Goal: Register for event/course

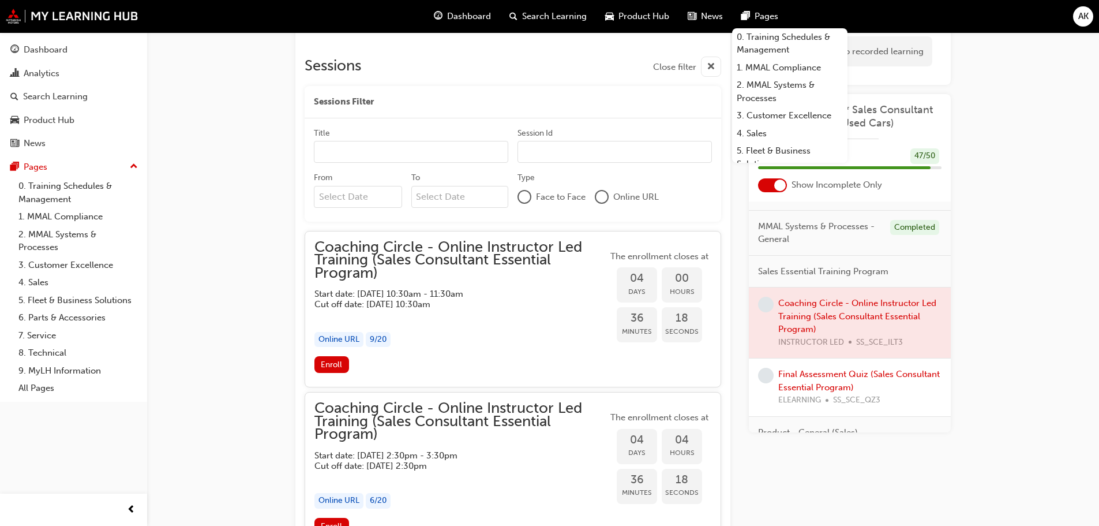
scroll to position [254, 0]
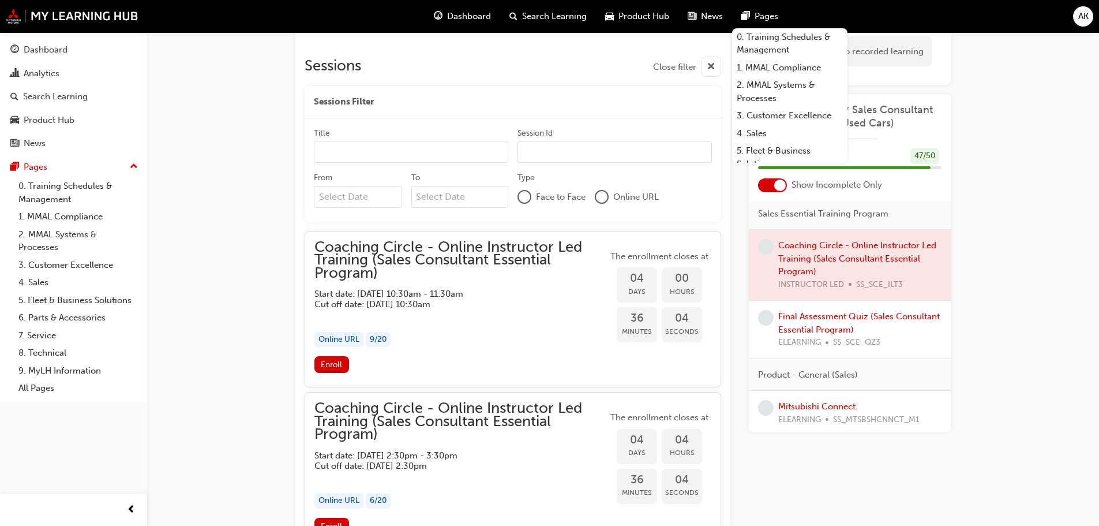
click at [423, 156] on input "Title" at bounding box center [411, 152] width 194 height 22
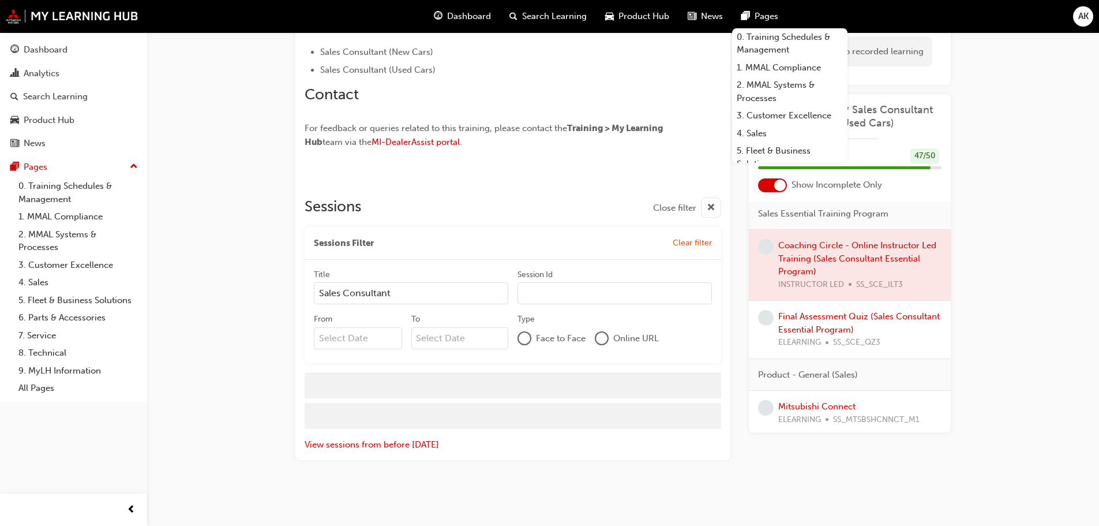
scroll to position [777, 0]
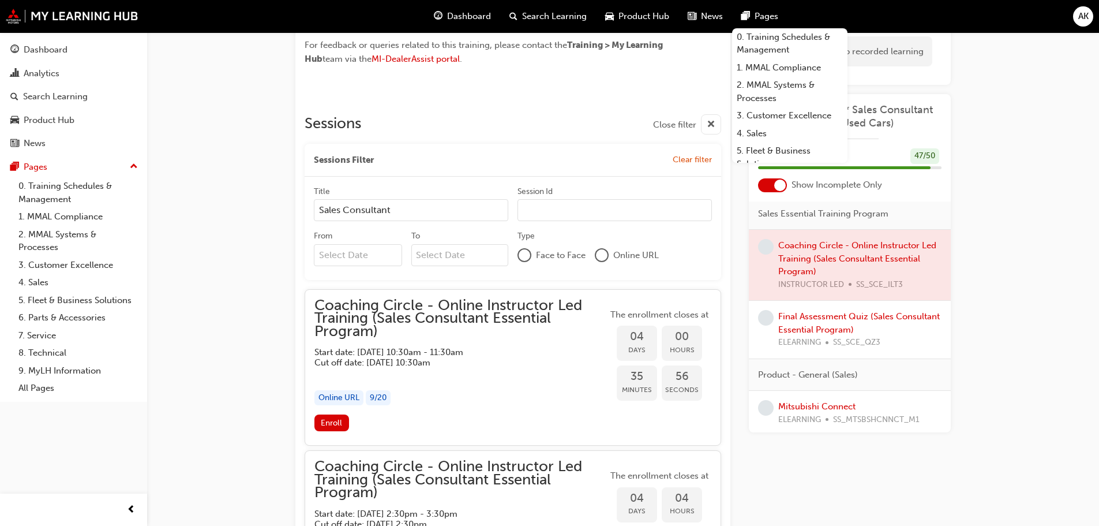
type input "Sales Consultant"
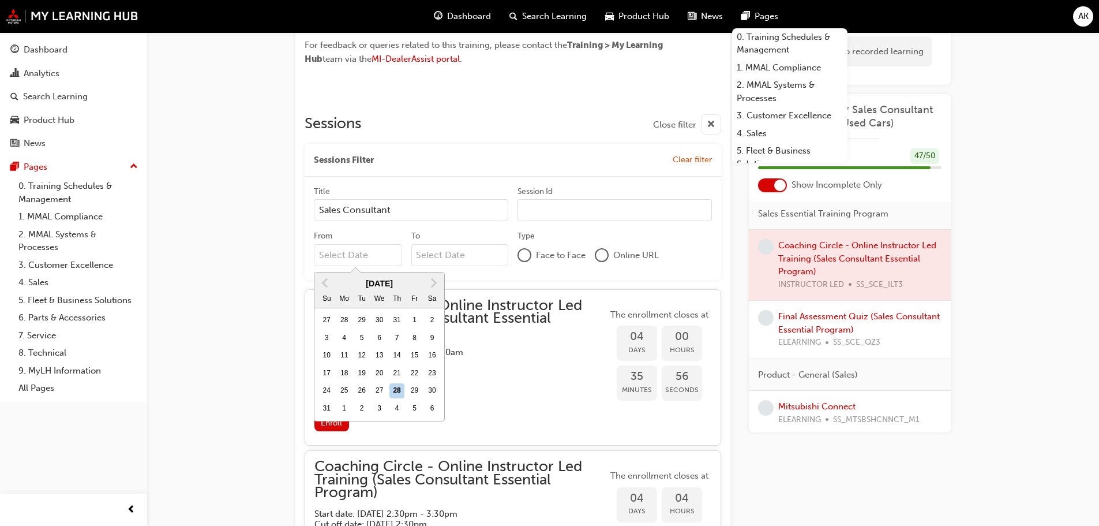
click at [380, 245] on input "From Previous Month Next Month August 2025 Su Mo Tu We Th Fr Sa 27 28 29 30 31 …" at bounding box center [358, 255] width 88 height 22
click at [433, 283] on span "Next Month" at bounding box center [433, 282] width 0 height 13
click at [347, 316] on div "1" at bounding box center [344, 320] width 15 height 15
click at [347, 266] on input "From September 2025 Previous Month Next Month September 2025 Su Mo Tu We Th Fr …" at bounding box center [358, 255] width 88 height 22
type input "01/09/25"
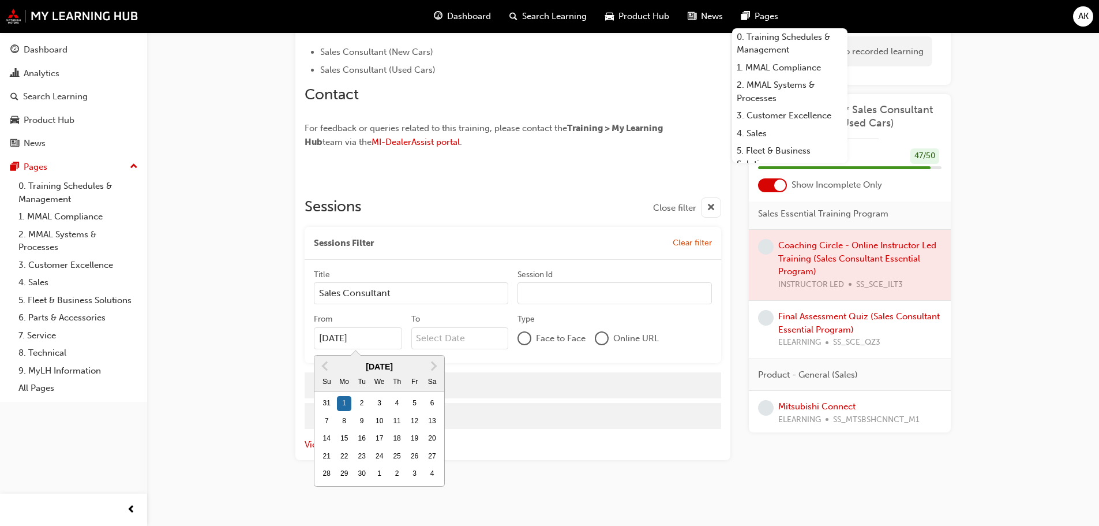
scroll to position [693, 0]
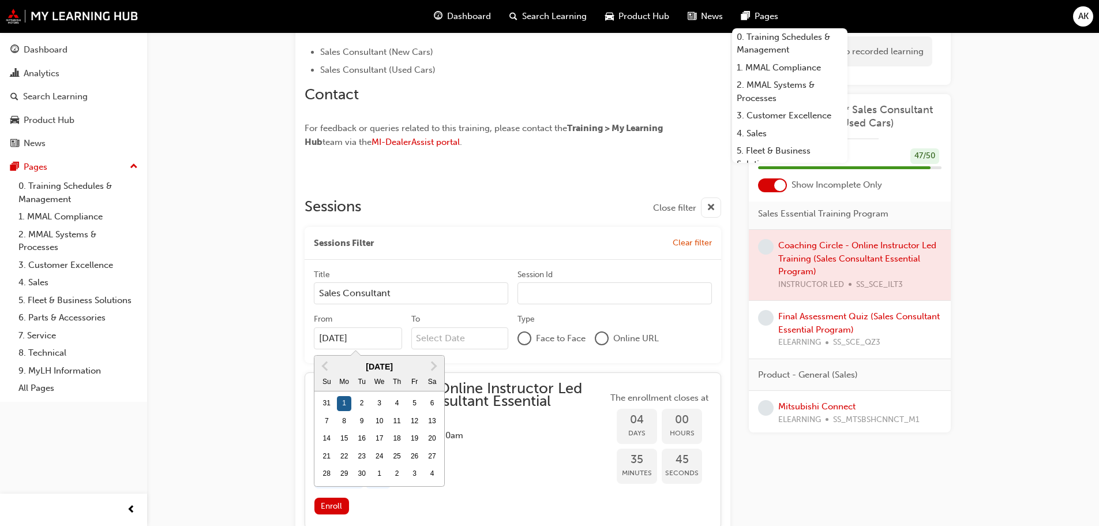
click at [344, 404] on div "1" at bounding box center [344, 403] width 15 height 15
click at [344, 349] on input "01/09/25" at bounding box center [358, 338] width 88 height 22
click at [464, 340] on input "To" at bounding box center [459, 338] width 97 height 22
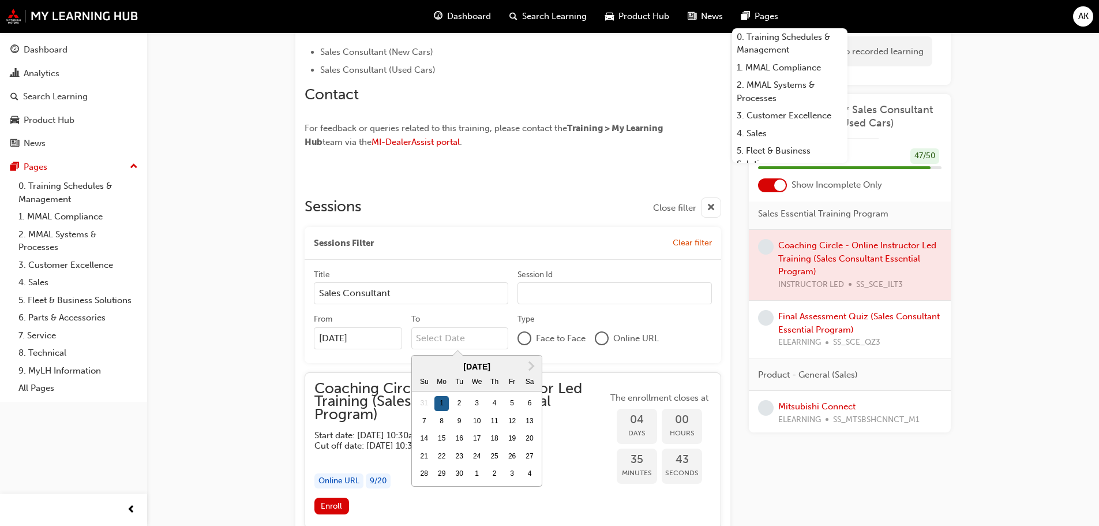
click at [447, 400] on div "1" at bounding box center [441, 403] width 15 height 15
click at [447, 349] on input "To Next Month September 2025 Su Mo Tu We Th Fr Sa 31 1 2 3 4 5 6 7 8 9 10 11 12…" at bounding box center [459, 338] width 97 height 22
type input "01/09/25"
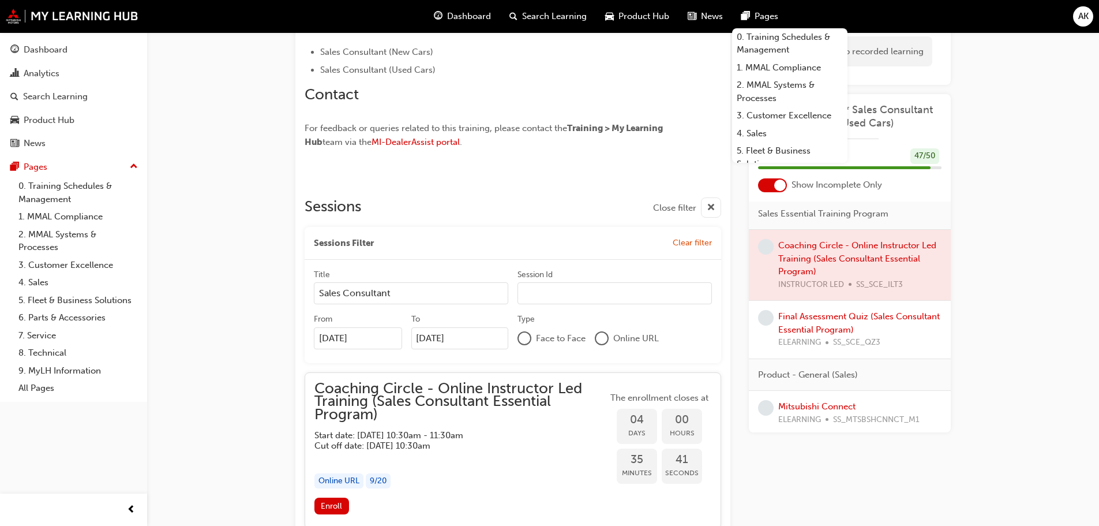
click at [271, 365] on div "Coaching Circle - Online Instructor Led Training (Sales Consultant Essential Pr…" at bounding box center [549, 47] width 1099 height 1480
click at [601, 336] on div at bounding box center [602, 338] width 12 height 12
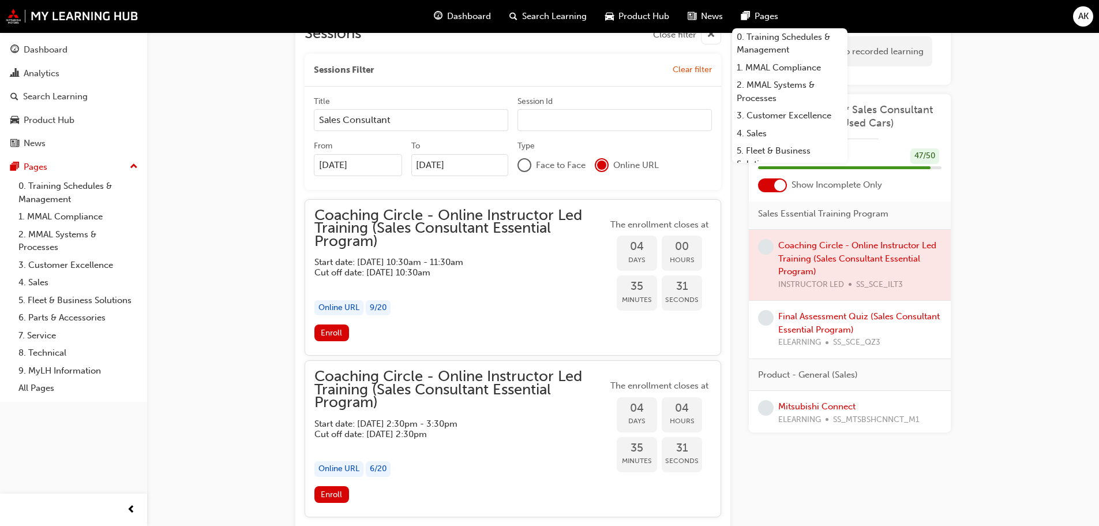
scroll to position [924, 0]
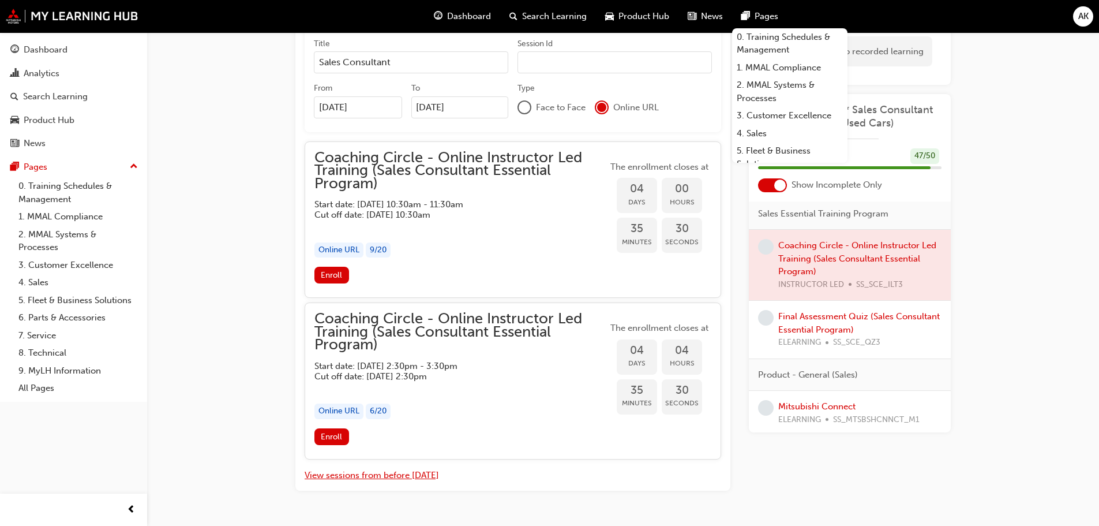
click at [393, 474] on button "View sessions from before [DATE]" at bounding box center [372, 474] width 134 height 13
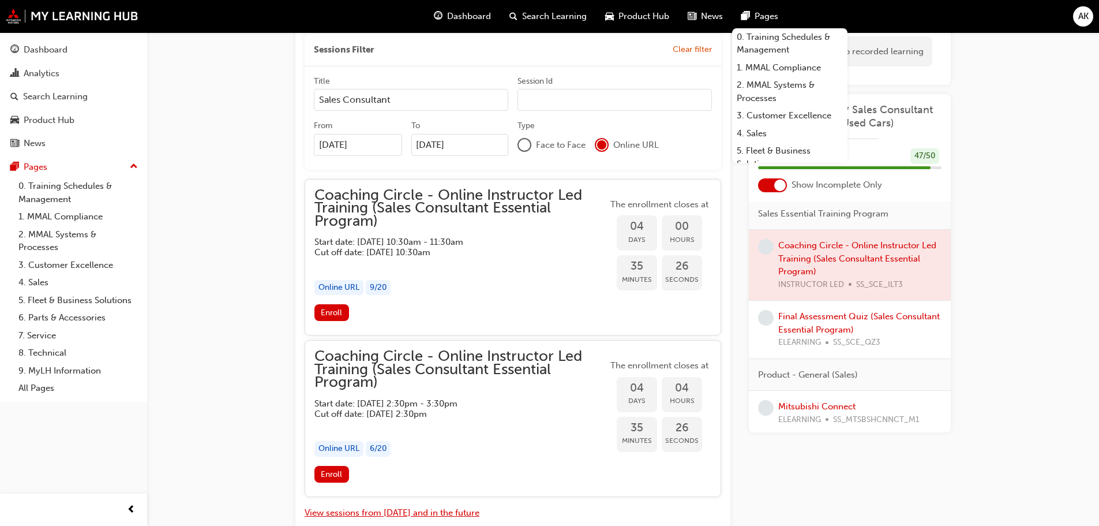
scroll to position [867, 0]
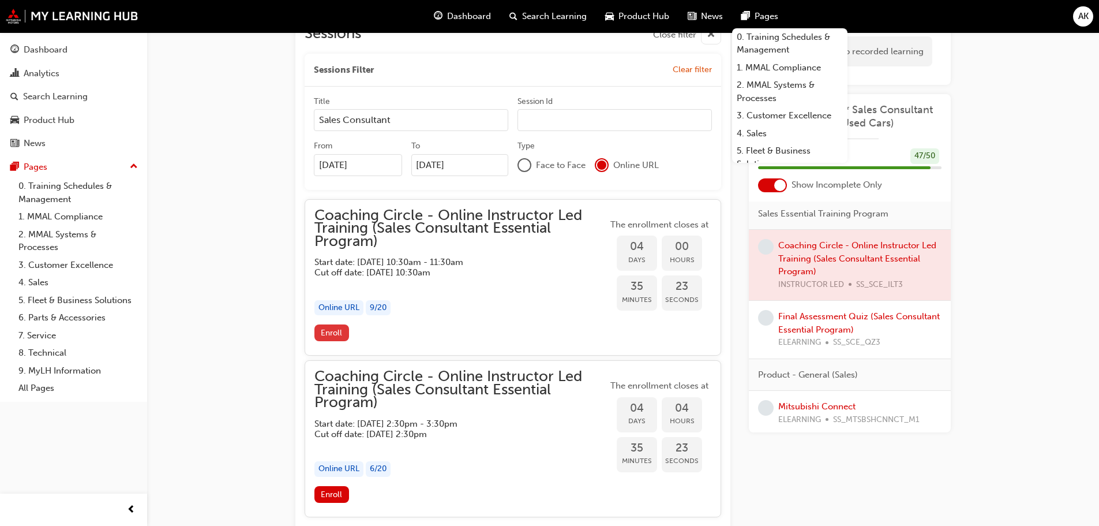
click at [327, 331] on span "Enroll" at bounding box center [331, 333] width 21 height 10
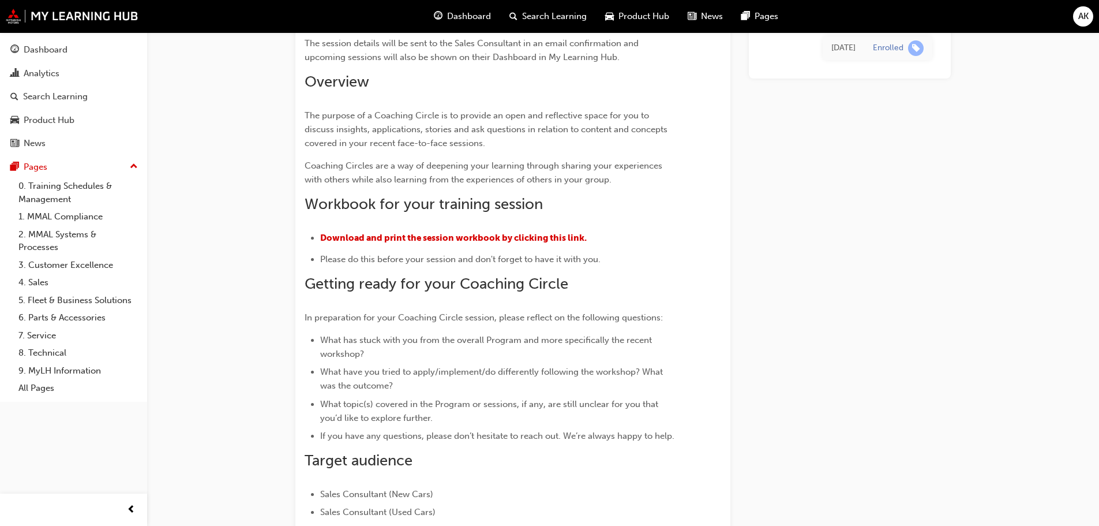
scroll to position [231, 0]
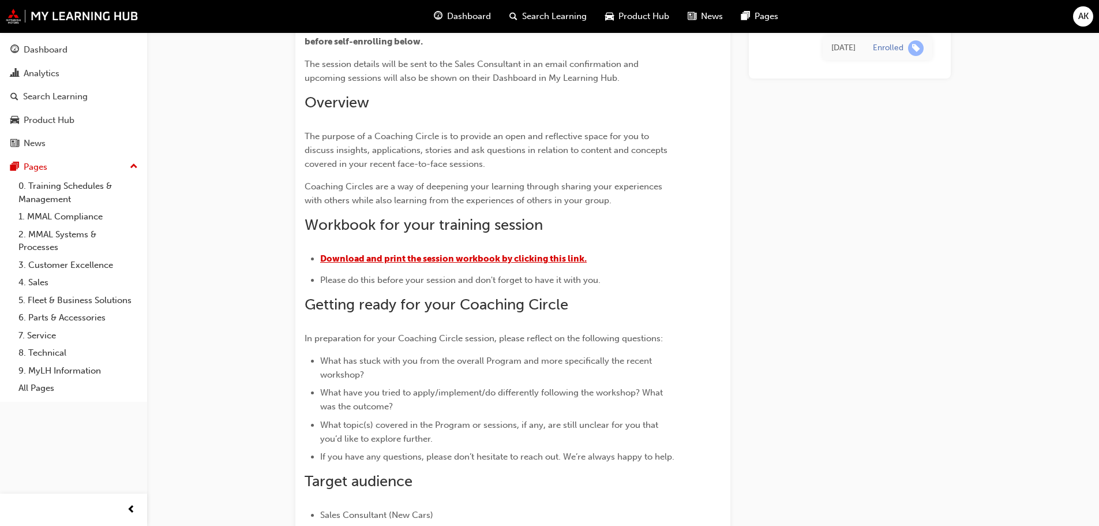
click at [466, 257] on span "Download and print the session workbook by clicking this link." at bounding box center [453, 258] width 267 height 10
